Goal: Task Accomplishment & Management: Use online tool/utility

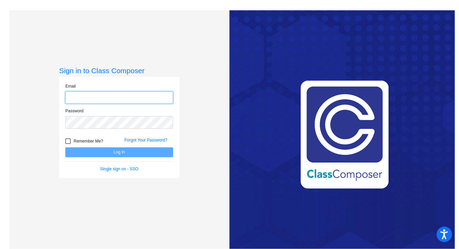
type input "[EMAIL_ADDRESS][DOMAIN_NAME]"
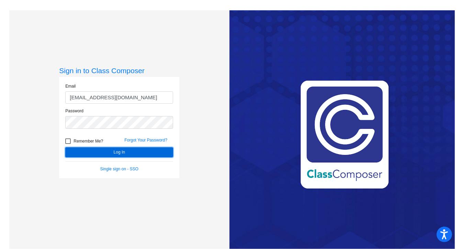
click at [91, 151] on button "Log In" at bounding box center [119, 152] width 108 height 10
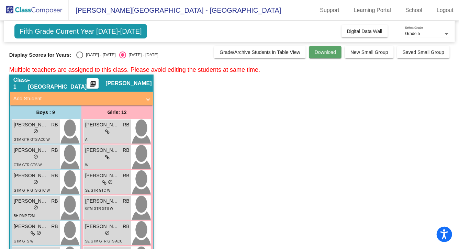
click at [321, 51] on span "Download" at bounding box center [325, 51] width 21 height 5
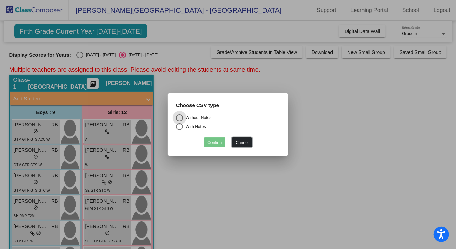
click at [245, 142] on button "Cancel" at bounding box center [242, 142] width 20 height 10
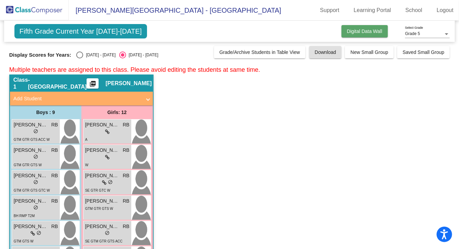
click at [349, 33] on span "Digital Data Wall" at bounding box center [364, 31] width 35 height 5
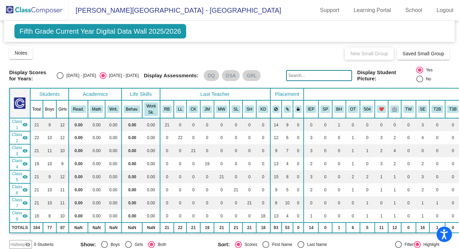
click at [74, 71] on div "Display Scores for Years: [DATE] - [DATE] [DATE] - [DATE]" at bounding box center [74, 75] width 130 height 12
click at [76, 80] on div "Display Scores for Years: [DATE] - [DATE] [DATE] - [DATE]" at bounding box center [74, 75] width 130 height 12
click at [64, 77] on div "Select an option" at bounding box center [60, 75] width 7 height 7
click at [60, 79] on input "[DATE] - [DATE]" at bounding box center [60, 79] width 0 height 0
radio input "true"
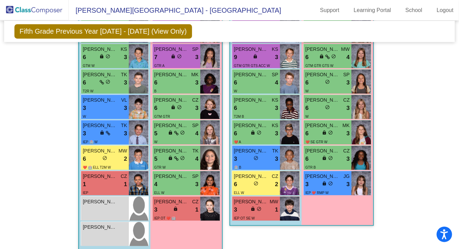
scroll to position [1323, 0]
